Goal: Browse casually: Explore the website without a specific task or goal

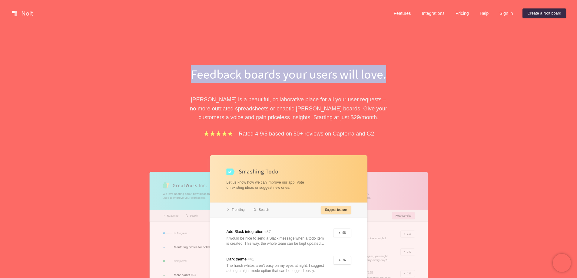
drag, startPoint x: 191, startPoint y: 74, endPoint x: 388, endPoint y: 74, distance: 196.8
click at [388, 74] on h1 "Feedback boards your users will love." at bounding box center [288, 74] width 209 height 18
drag, startPoint x: 192, startPoint y: 73, endPoint x: 388, endPoint y: 71, distance: 195.9
click at [388, 71] on h1 "Feedback boards your users will love." at bounding box center [288, 74] width 209 height 18
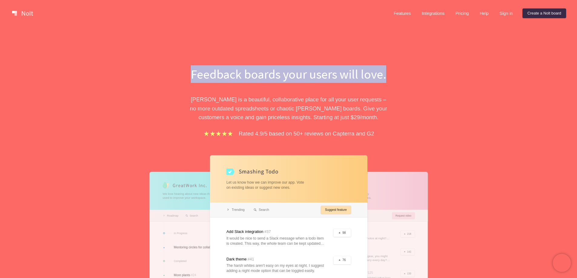
click at [388, 71] on h1 "Feedback boards your users will love." at bounding box center [288, 74] width 209 height 18
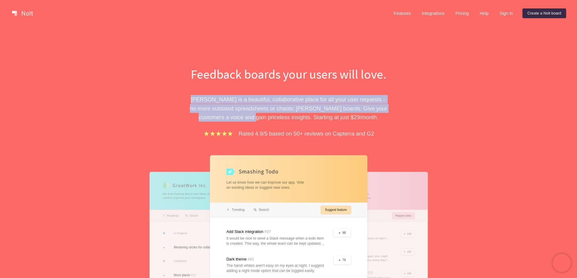
drag, startPoint x: 199, startPoint y: 100, endPoint x: 263, endPoint y: 119, distance: 67.3
click at [263, 119] on p "[PERSON_NAME] is a beautiful, collaborative place for all your user requests – …" at bounding box center [288, 108] width 209 height 27
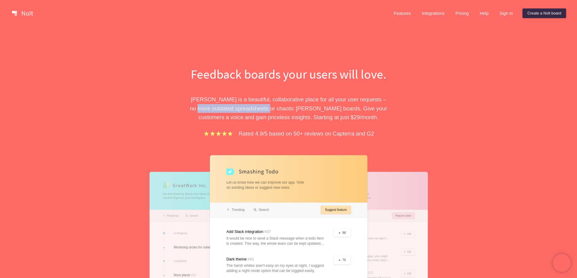
drag, startPoint x: 200, startPoint y: 108, endPoint x: 269, endPoint y: 109, distance: 68.7
click at [269, 109] on p "[PERSON_NAME] is a beautiful, collaborative place for all your user requests – …" at bounding box center [288, 108] width 209 height 27
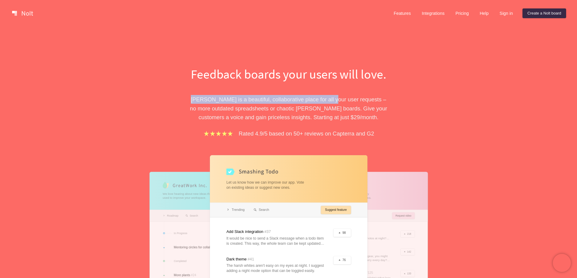
drag, startPoint x: 200, startPoint y: 100, endPoint x: 332, endPoint y: 100, distance: 132.0
click at [332, 100] on p "[PERSON_NAME] is a beautiful, collaborative place for all your user requests – …" at bounding box center [288, 108] width 209 height 27
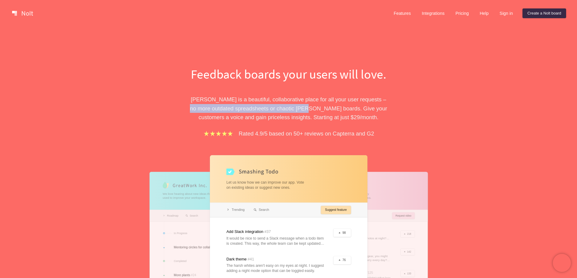
drag, startPoint x: 190, startPoint y: 110, endPoint x: 305, endPoint y: 108, distance: 114.5
click at [305, 108] on p "[PERSON_NAME] is a beautiful, collaborative place for all your user requests – …" at bounding box center [288, 108] width 209 height 27
drag, startPoint x: 190, startPoint y: 110, endPoint x: 282, endPoint y: 108, distance: 91.8
click at [282, 108] on p "[PERSON_NAME] is a beautiful, collaborative place for all your user requests – …" at bounding box center [288, 108] width 209 height 27
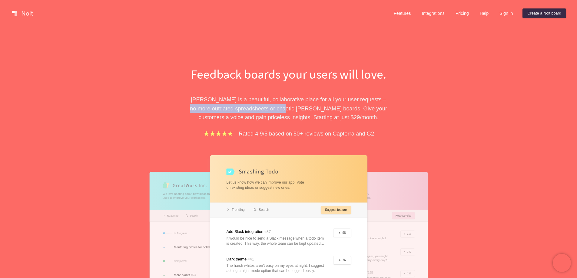
click at [282, 108] on p "[PERSON_NAME] is a beautiful, collaborative place for all your user requests – …" at bounding box center [288, 108] width 209 height 27
drag, startPoint x: 197, startPoint y: 109, endPoint x: 272, endPoint y: 108, distance: 75.1
click at [272, 108] on p "[PERSON_NAME] is a beautiful, collaborative place for all your user requests – …" at bounding box center [288, 108] width 209 height 27
drag, startPoint x: 190, startPoint y: 109, endPoint x: 237, endPoint y: 108, distance: 46.9
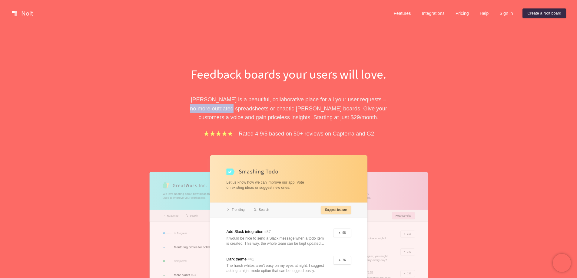
click at [237, 108] on p "[PERSON_NAME] is a beautiful, collaborative place for all your user requests – …" at bounding box center [288, 108] width 209 height 27
drag, startPoint x: 213, startPoint y: 108, endPoint x: 254, endPoint y: 108, distance: 40.9
click at [254, 108] on p "[PERSON_NAME] is a beautiful, collaborative place for all your user requests – …" at bounding box center [288, 108] width 209 height 27
click at [255, 108] on p "[PERSON_NAME] is a beautiful, collaborative place for all your user requests – …" at bounding box center [288, 108] width 209 height 27
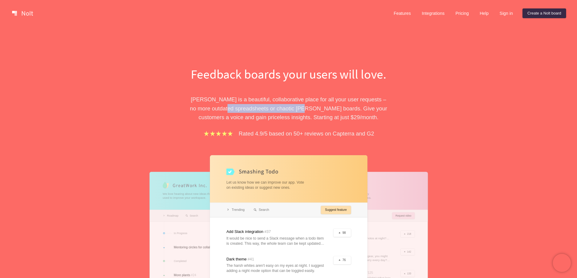
drag, startPoint x: 230, startPoint y: 108, endPoint x: 303, endPoint y: 108, distance: 73.3
click at [303, 108] on p "[PERSON_NAME] is a beautiful, collaborative place for all your user requests – …" at bounding box center [288, 108] width 209 height 27
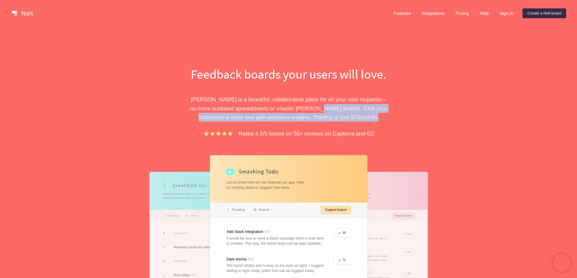
drag, startPoint x: 314, startPoint y: 108, endPoint x: 356, endPoint y: 117, distance: 43.7
click at [356, 117] on p "[PERSON_NAME] is a beautiful, collaborative place for all your user requests – …" at bounding box center [288, 108] width 209 height 27
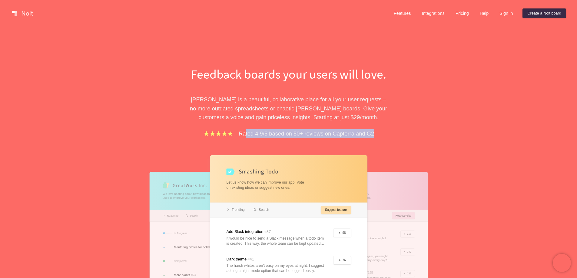
drag, startPoint x: 246, startPoint y: 135, endPoint x: 382, endPoint y: 132, distance: 136.6
click at [382, 132] on div "Rated 4.9/5 based on 50+ reviews on Capterra and G2" at bounding box center [288, 133] width 209 height 9
